Goal: Find specific page/section: Find specific page/section

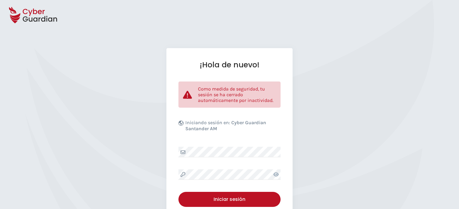
click at [279, 174] on div at bounding box center [276, 174] width 9 height 11
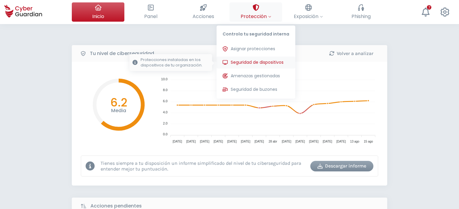
click at [248, 63] on span "Seguridad de dispositivos" at bounding box center [257, 62] width 53 height 6
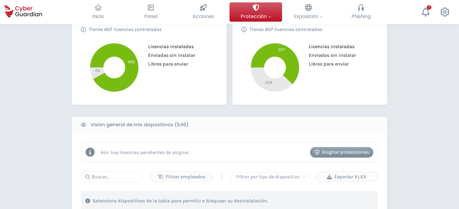
scroll to position [180, 0]
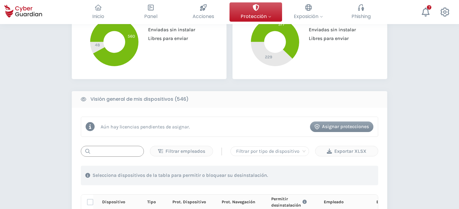
click at [119, 150] on input "text" at bounding box center [112, 151] width 63 height 11
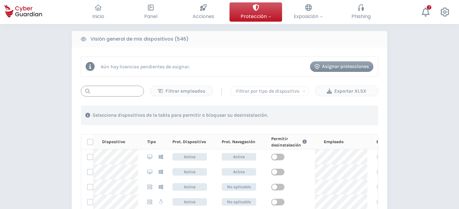
type input "y"
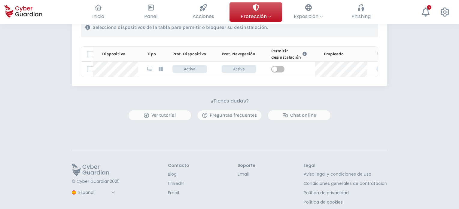
scroll to position [298, 0]
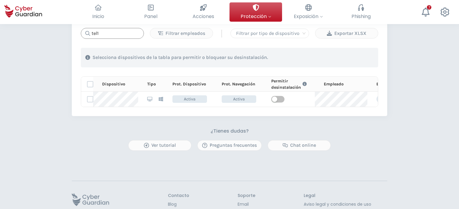
drag, startPoint x: 105, startPoint y: 29, endPoint x: 50, endPoint y: 31, distance: 55.0
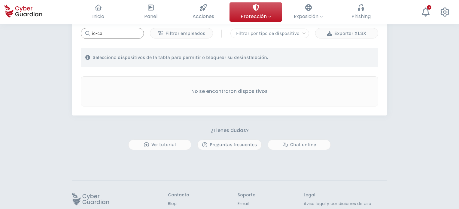
drag, startPoint x: 112, startPoint y: 34, endPoint x: 30, endPoint y: 22, distance: 82.6
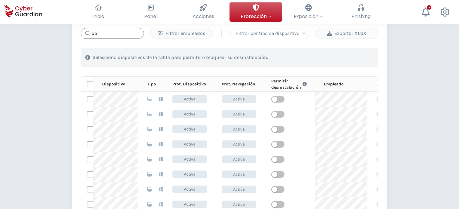
type input "o"
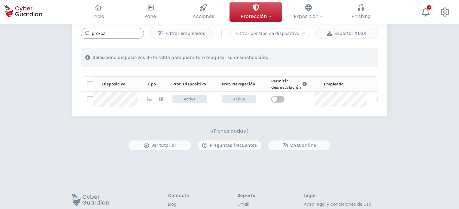
click at [105, 35] on input "pro-ca" at bounding box center [112, 33] width 63 height 11
drag, startPoint x: 112, startPoint y: 32, endPoint x: 55, endPoint y: 30, distance: 56.9
type input "tel1"
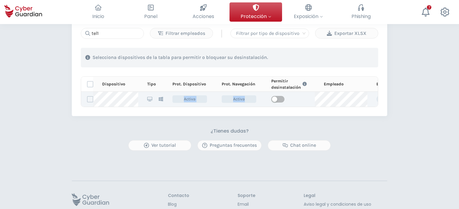
click at [279, 92] on tr "ggvKVjCtZ7Oxk7zYEzDq Activa Activa Administrador Tecnologia" at bounding box center [265, 99] width 368 height 15
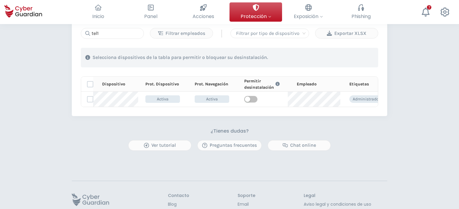
scroll to position [0, 0]
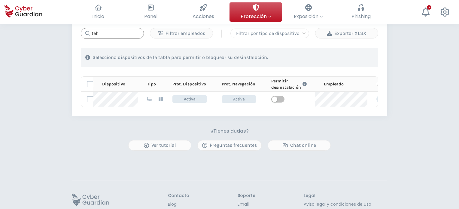
drag, startPoint x: 106, startPoint y: 30, endPoint x: 64, endPoint y: 31, distance: 42.1
